Goal: Information Seeking & Learning: Learn about a topic

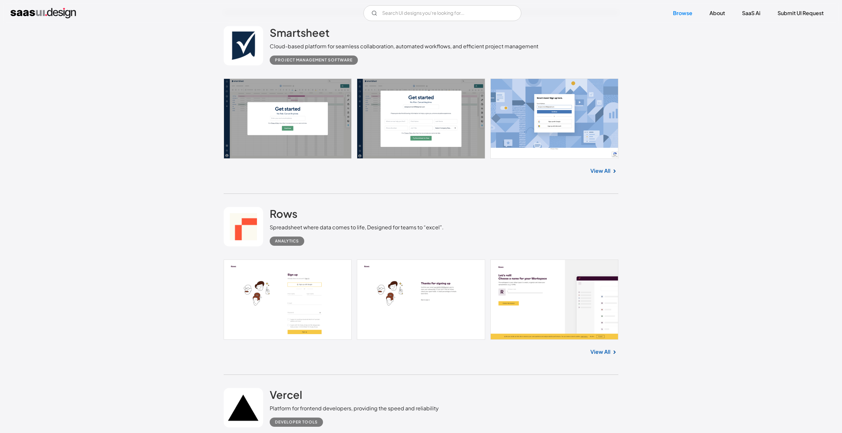
scroll to position [213, 0]
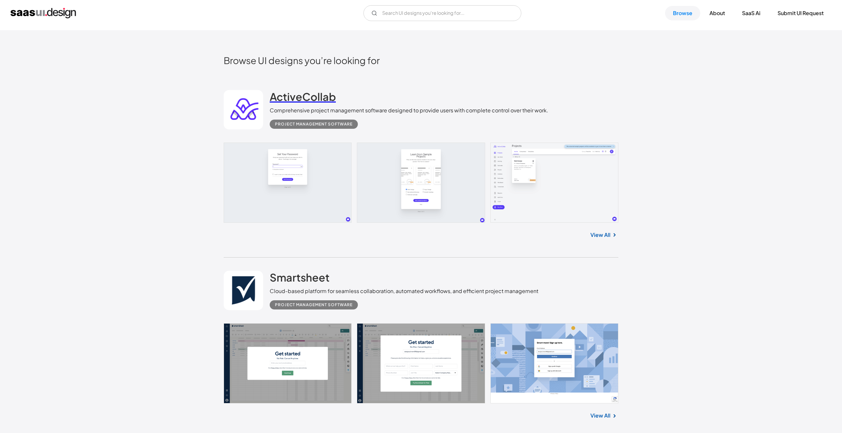
click at [322, 100] on h2 "ActiveCollab" at bounding box center [303, 96] width 66 height 13
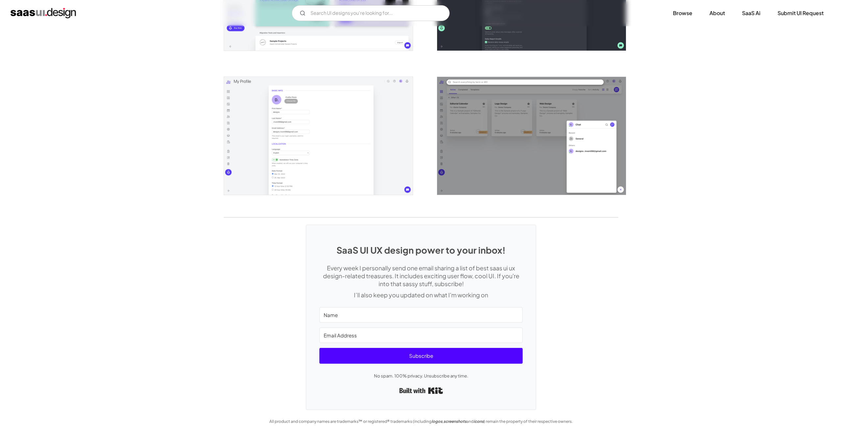
scroll to position [1365, 0]
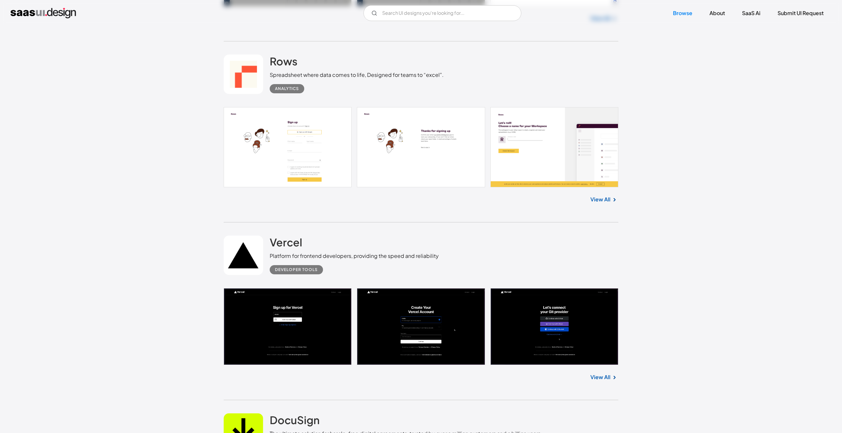
scroll to position [558, 0]
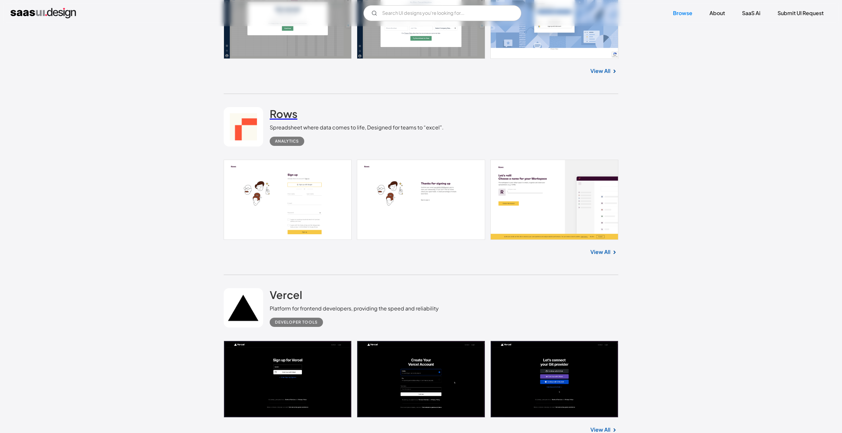
click at [287, 112] on h2 "Rows" at bounding box center [284, 113] width 28 height 13
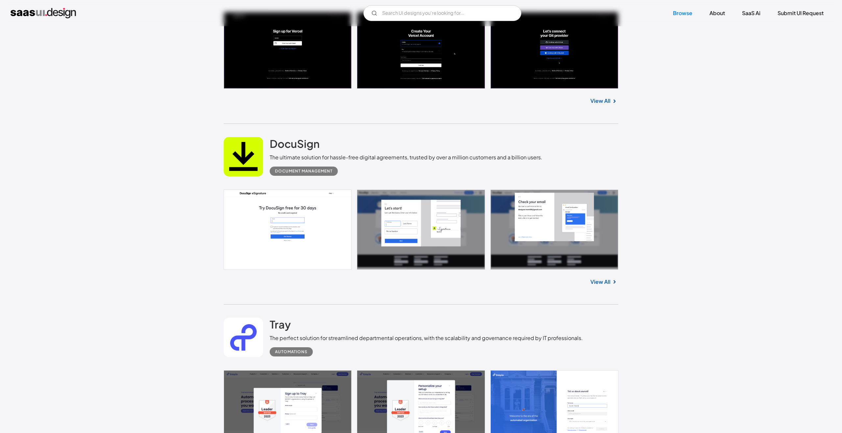
scroll to position [1125, 0]
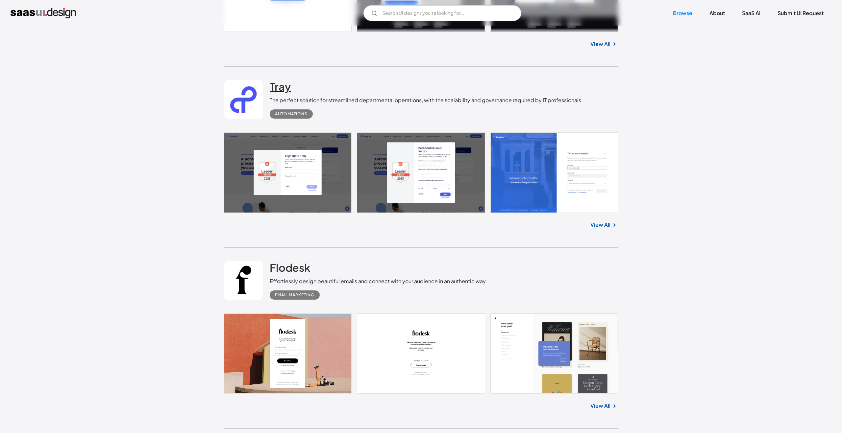
click at [279, 89] on h2 "Tray" at bounding box center [280, 86] width 21 height 13
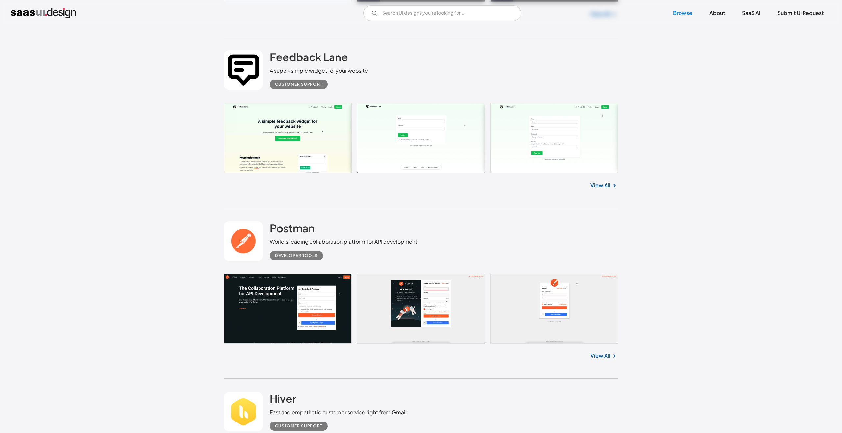
scroll to position [2407, 0]
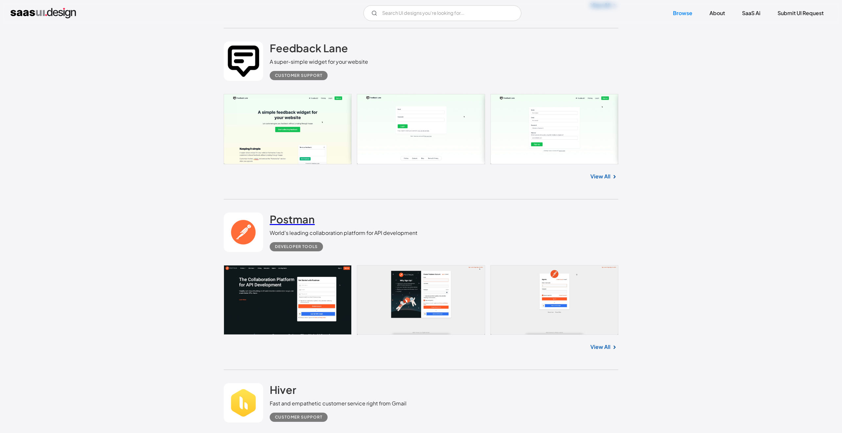
click at [296, 215] on h2 "Postman" at bounding box center [292, 219] width 45 height 13
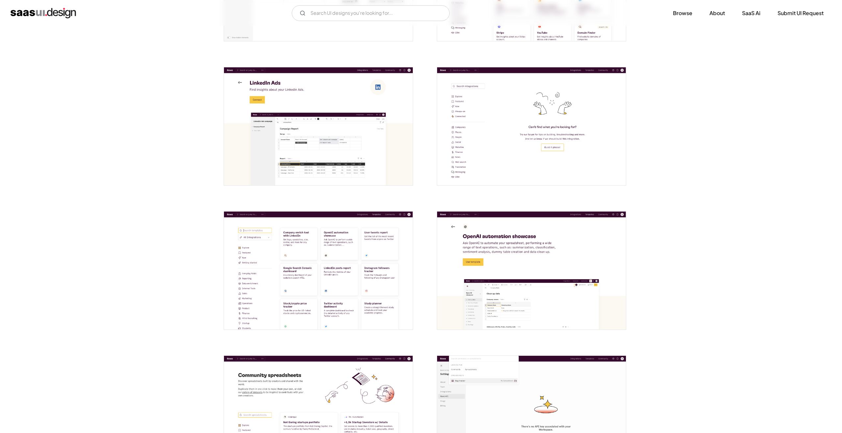
scroll to position [1341, 0]
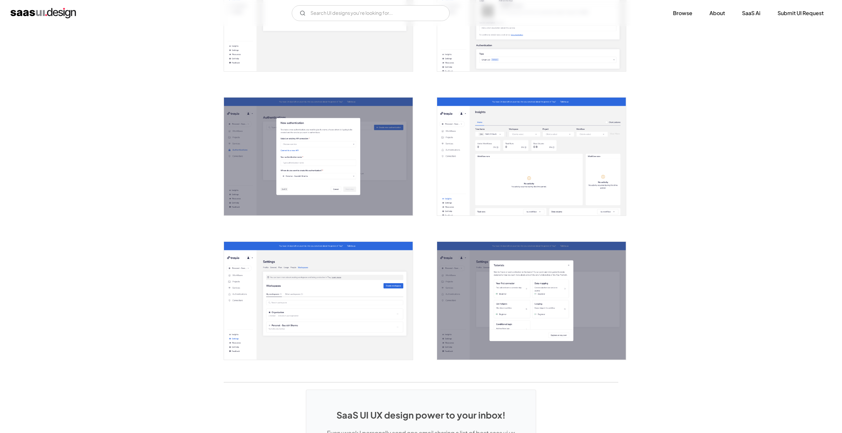
scroll to position [1341, 0]
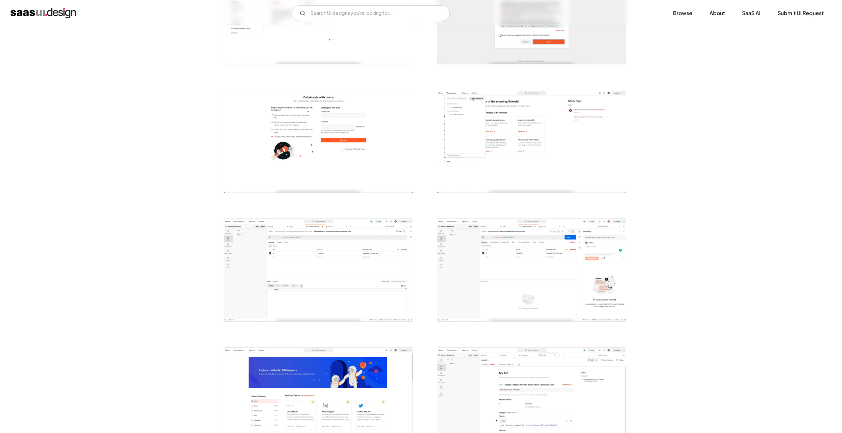
scroll to position [1578, 0]
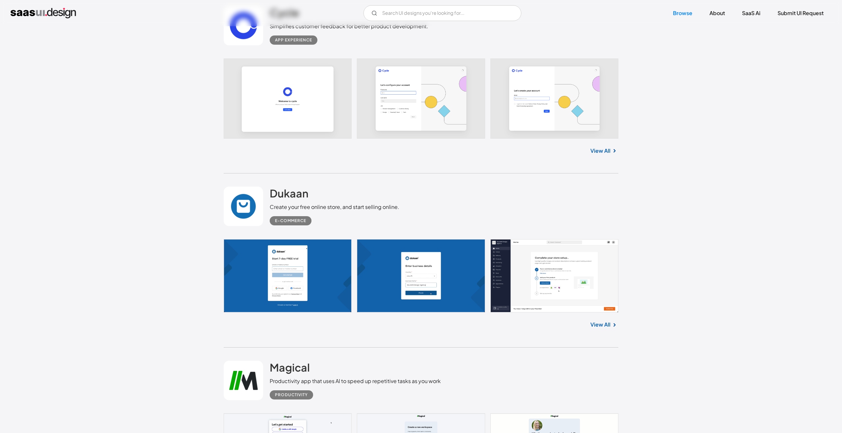
scroll to position [3137, 0]
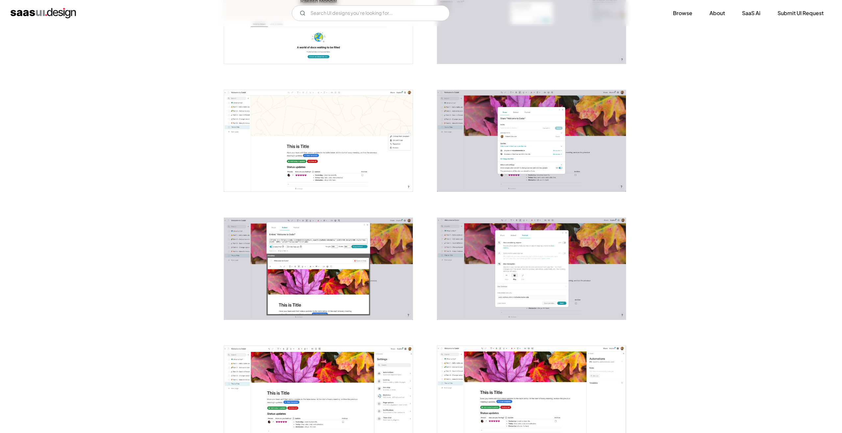
scroll to position [1195, 0]
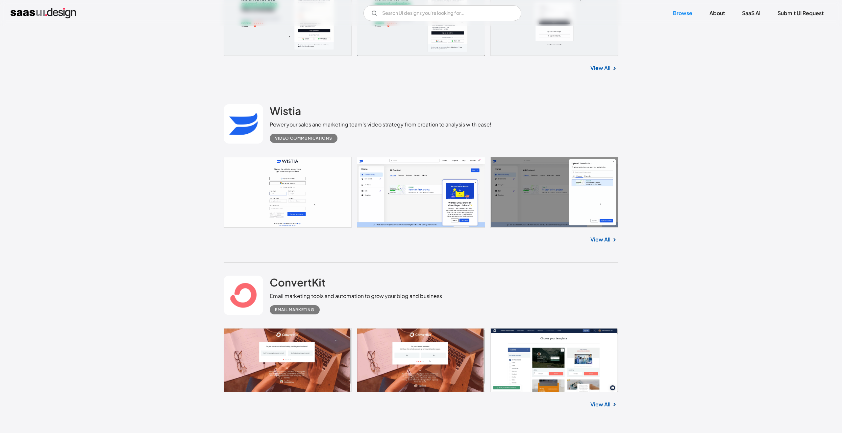
scroll to position [8051, 0]
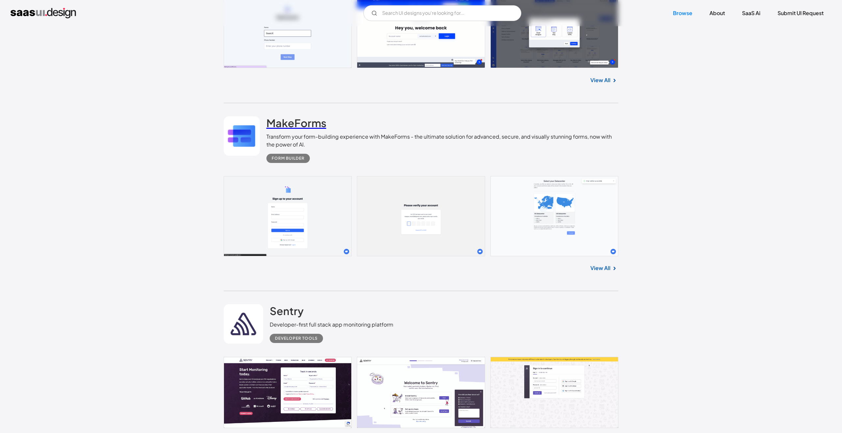
click at [298, 127] on h2 "MakeForms" at bounding box center [296, 122] width 60 height 13
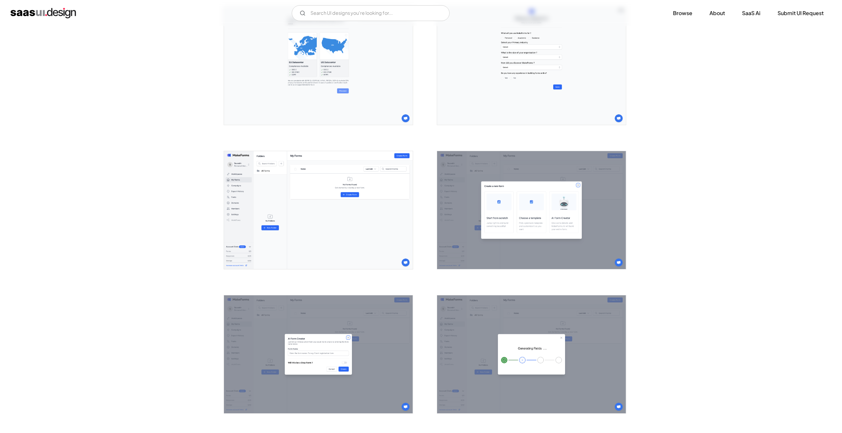
scroll to position [133, 0]
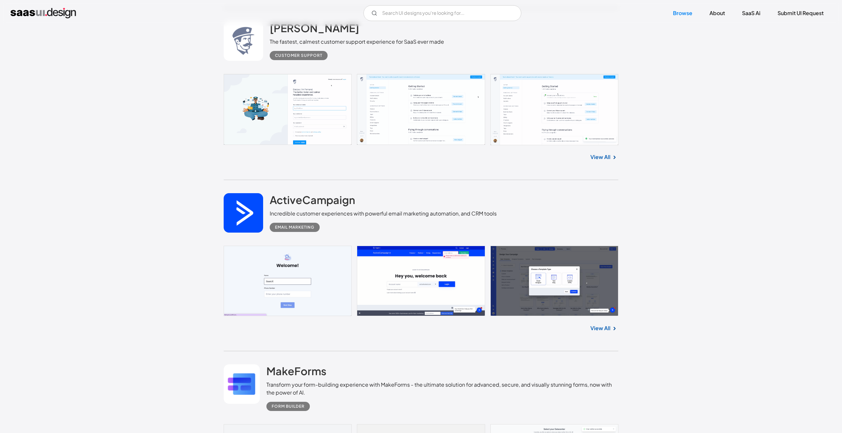
scroll to position [7788, 0]
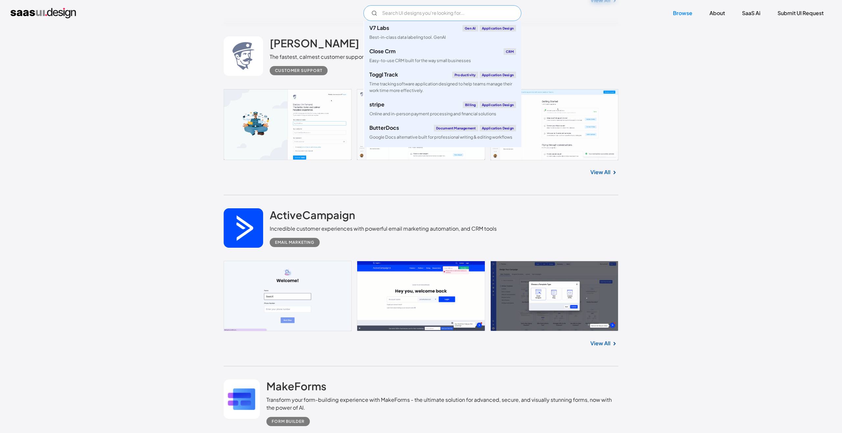
click at [418, 15] on input "Email Form" at bounding box center [442, 13] width 158 height 16
type input "ㄟ"
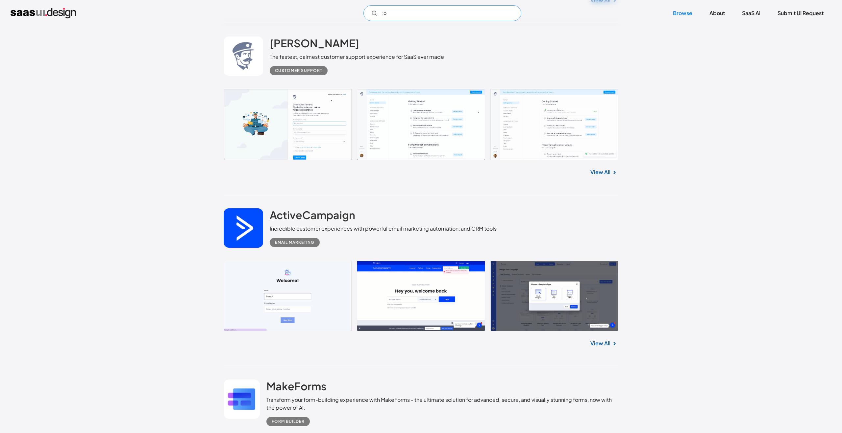
type input ";"
type input "line"
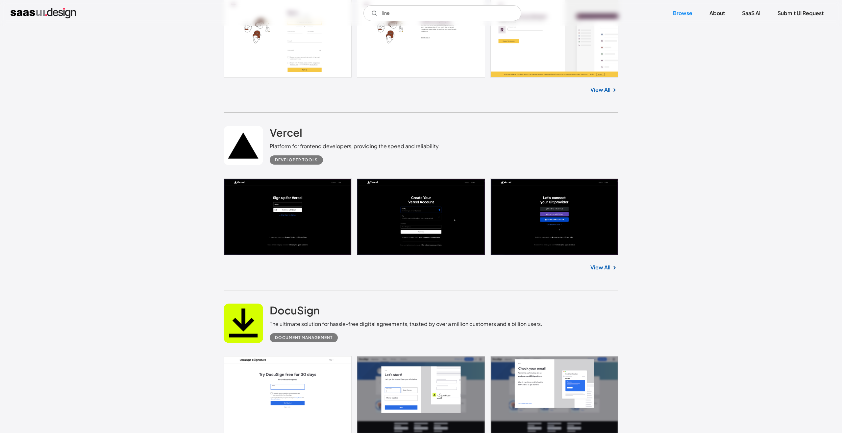
scroll to position [549, 0]
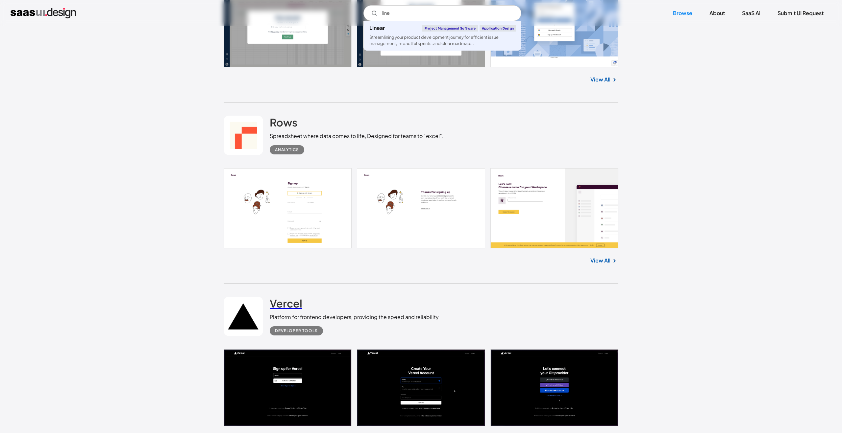
click at [289, 304] on h2 "Vercel" at bounding box center [286, 303] width 33 height 13
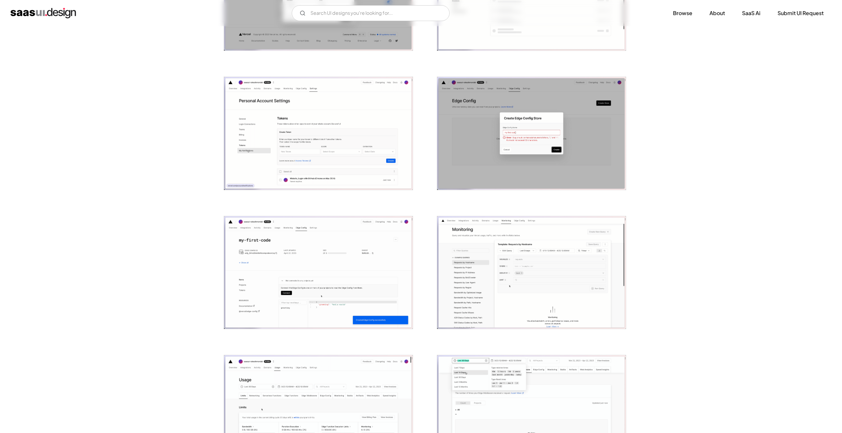
scroll to position [1180, 0]
